Goal: Find specific page/section: Find specific page/section

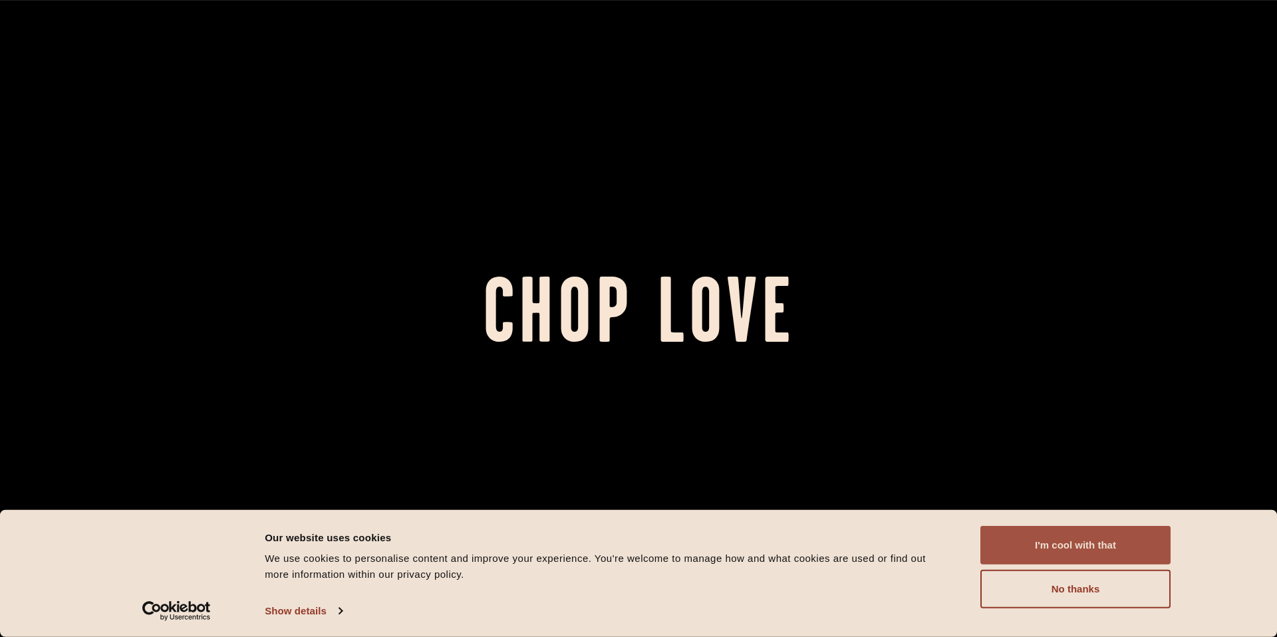
click at [1063, 547] on button "I'm cool with that" at bounding box center [1075, 545] width 190 height 39
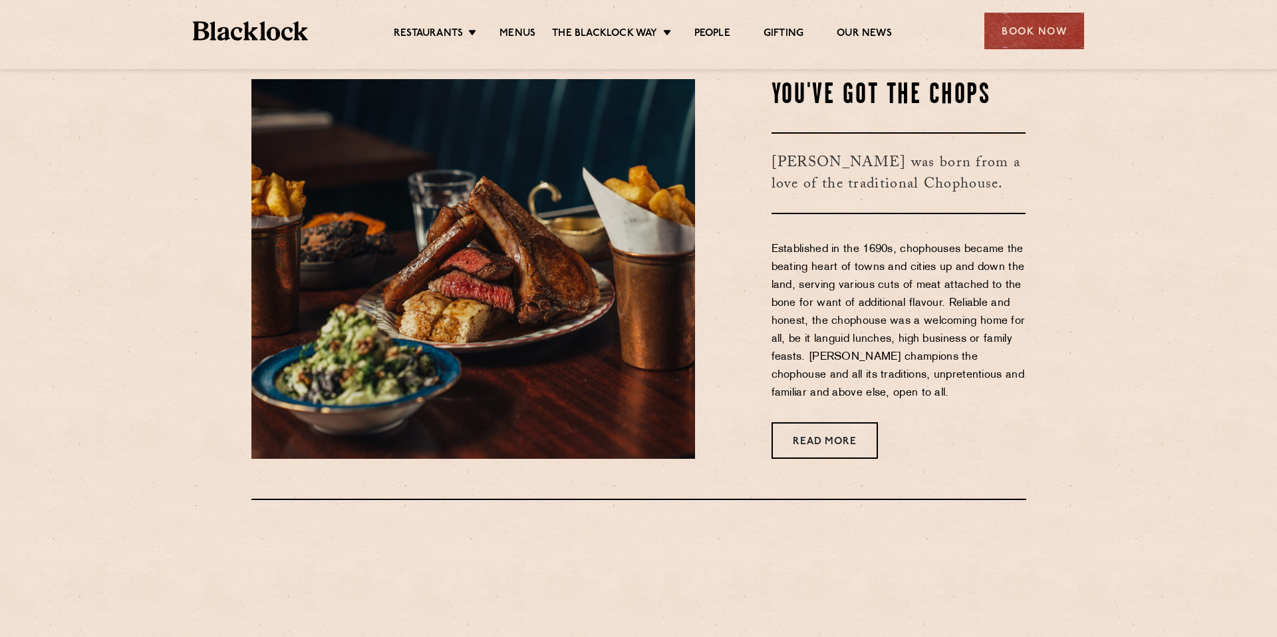
scroll to position [599, 0]
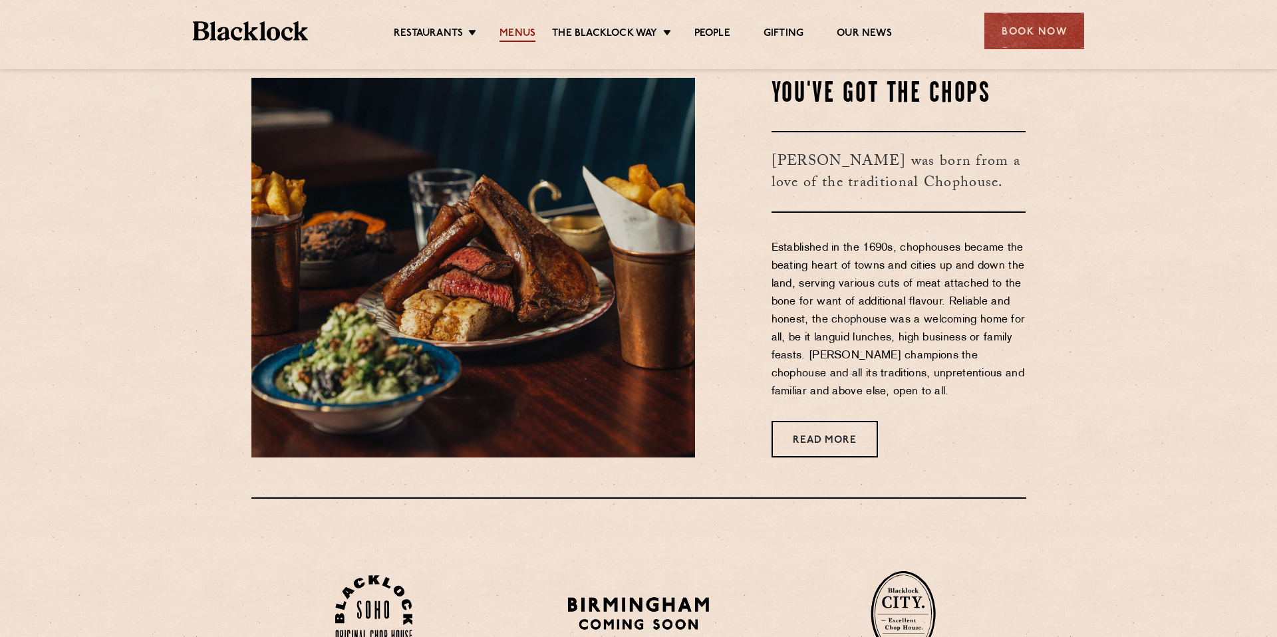
click at [517, 33] on link "Menus" at bounding box center [518, 34] width 36 height 15
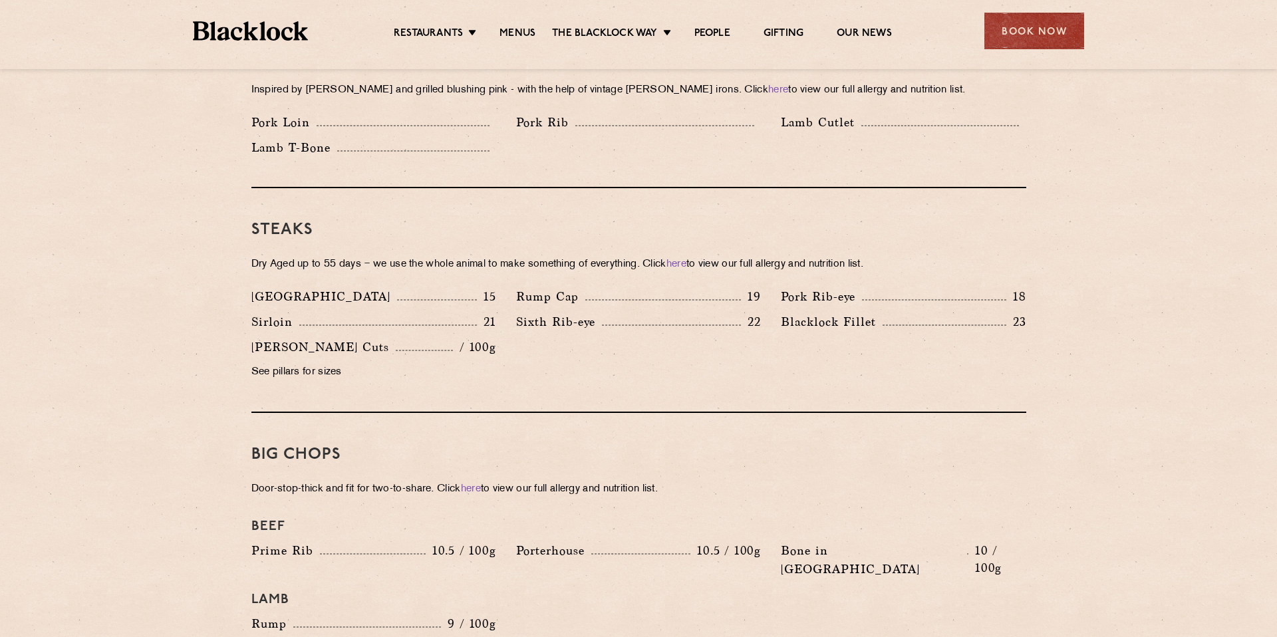
scroll to position [1120, 0]
click at [728, 255] on p "Dry Aged up to 55 days − we use the whole animal to make something of everythin…" at bounding box center [638, 264] width 775 height 19
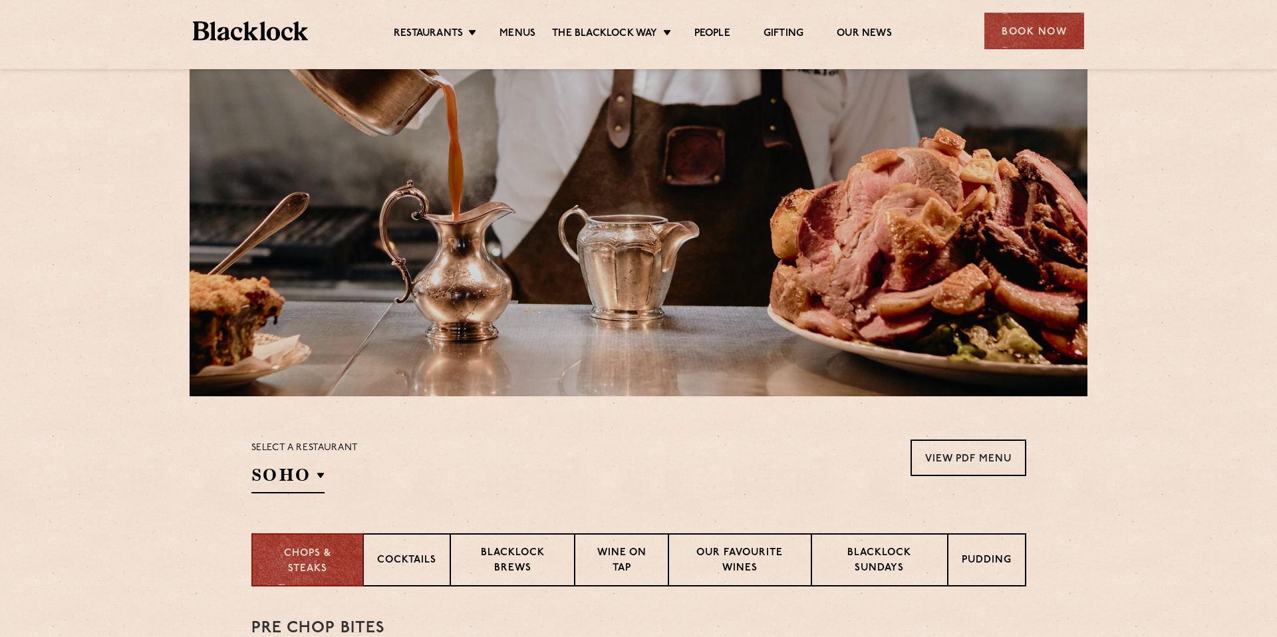
scroll to position [0, 0]
